Goal: Check status: Check status

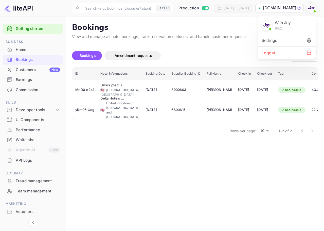
click at [284, 48] on div "Logout" at bounding box center [286, 53] width 58 height 12
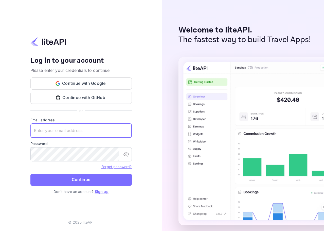
click at [101, 129] on input "text" at bounding box center [80, 130] width 101 height 14
paste input "services@withjoy.com"
type input "services@withjoy.com"
drag, startPoint x: 112, startPoint y: 136, endPoint x: 110, endPoint y: 140, distance: 5.1
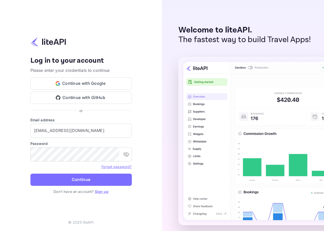
click at [112, 136] on input "services@withjoy.com" at bounding box center [80, 130] width 101 height 14
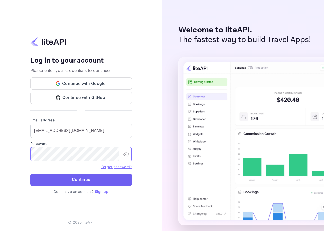
click at [106, 177] on button "Continue" at bounding box center [80, 179] width 101 height 12
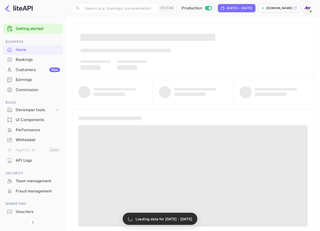
click at [19, 60] on div "Bookings" at bounding box center [38, 60] width 44 height 6
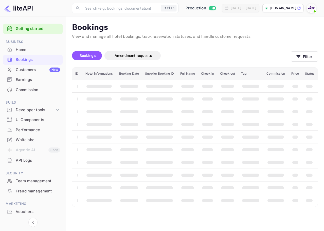
click at [309, 62] on div "Bookings Amendment requests Filter" at bounding box center [195, 56] width 246 height 21
click at [309, 55] on button "Filter" at bounding box center [304, 56] width 27 height 10
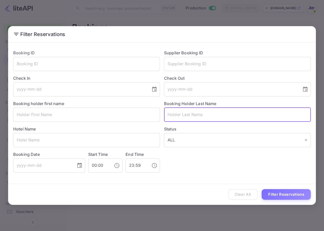
click at [221, 115] on input "text" at bounding box center [237, 114] width 147 height 14
paste input "[PERSON_NAME]"
type input "[PERSON_NAME]"
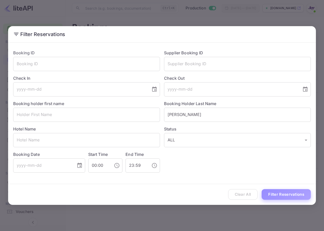
click at [286, 198] on button "Filter Reservations" at bounding box center [286, 194] width 49 height 11
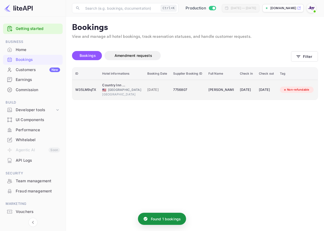
click at [271, 90] on div "[DATE]" at bounding box center [266, 90] width 15 height 8
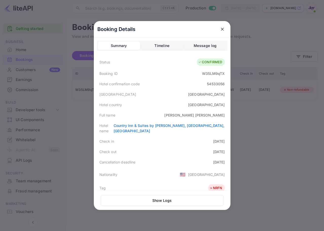
click at [220, 27] on icon "close" at bounding box center [222, 29] width 5 height 5
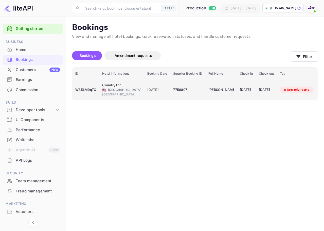
click at [259, 94] on div "[DATE]" at bounding box center [266, 90] width 15 height 8
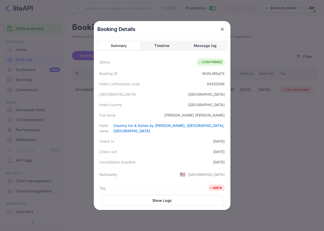
click at [314, 56] on div at bounding box center [162, 115] width 324 height 231
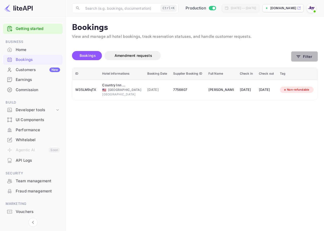
click at [314, 55] on button "Filter" at bounding box center [304, 56] width 27 height 10
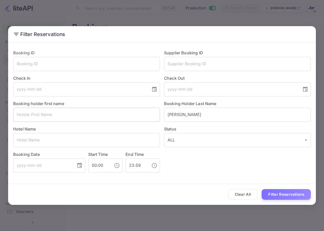
click at [116, 118] on input "text" at bounding box center [86, 114] width 147 height 14
paste input "[PERSON_NAME]"
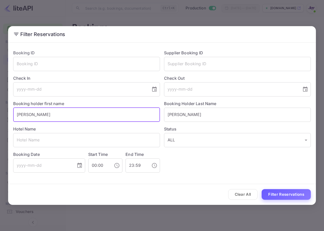
type input "[PERSON_NAME]"
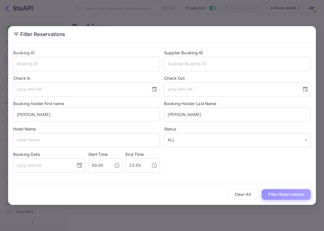
click at [286, 195] on button "Filter Reservations" at bounding box center [286, 194] width 49 height 11
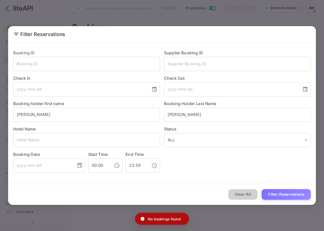
click at [250, 194] on button "Clear All" at bounding box center [243, 194] width 30 height 11
